Goal: Download file/media

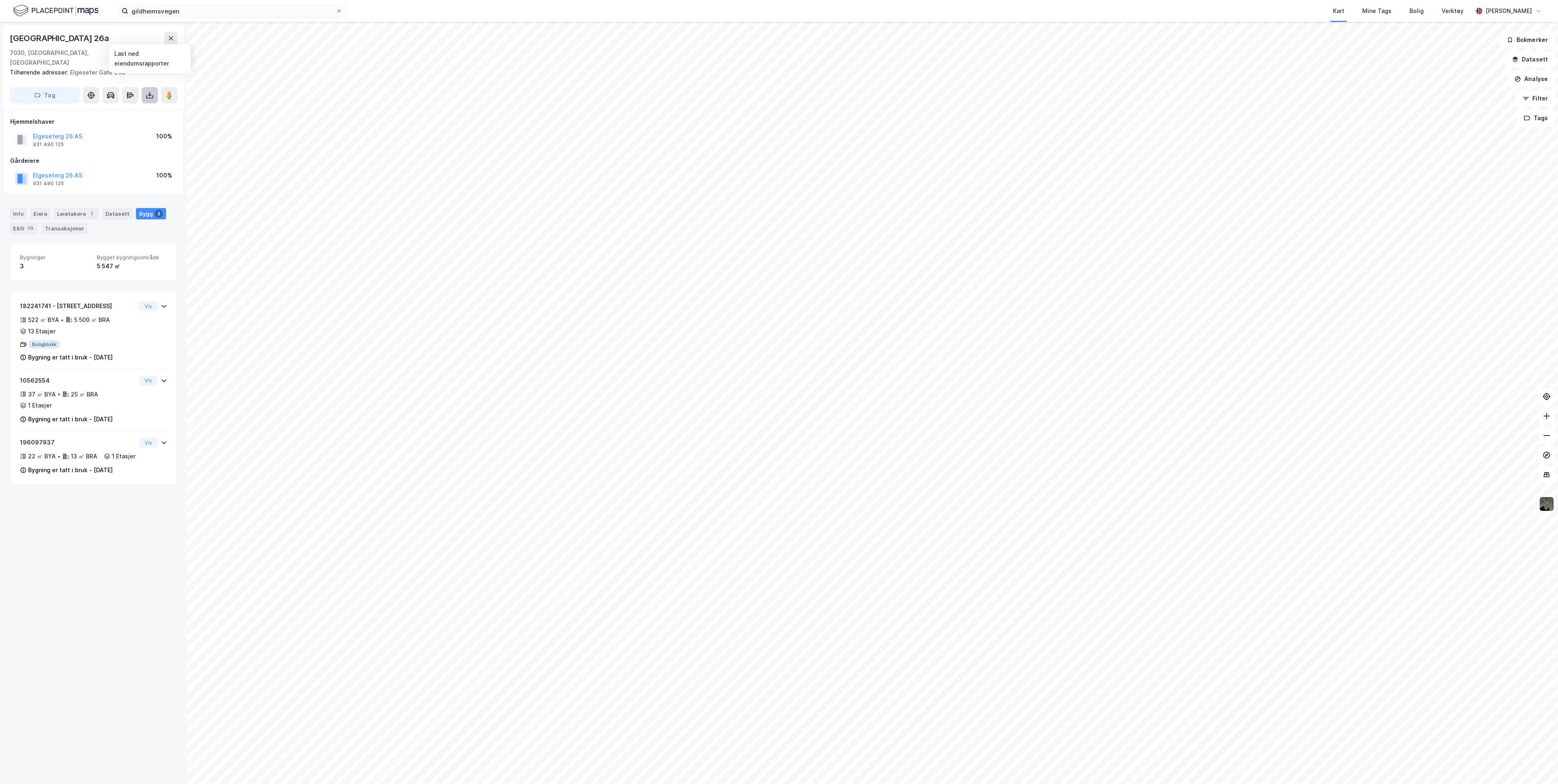
click at [149, 94] on icon at bounding box center [150, 95] width 3 height 2
click at [129, 108] on div "Last ned grunnbok" at bounding box center [109, 111] width 47 height 7
